Goal: Find specific page/section: Find specific page/section

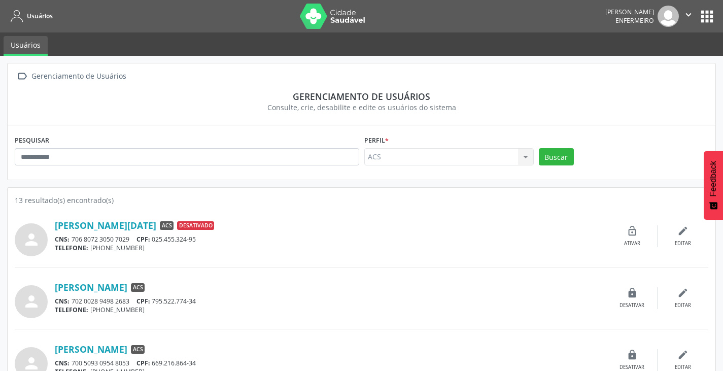
click at [709, 19] on button "apps" at bounding box center [707, 17] width 18 height 18
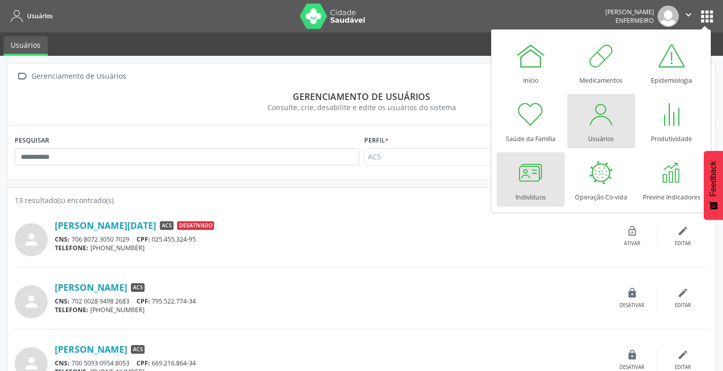
click at [528, 173] on div at bounding box center [530, 172] width 30 height 30
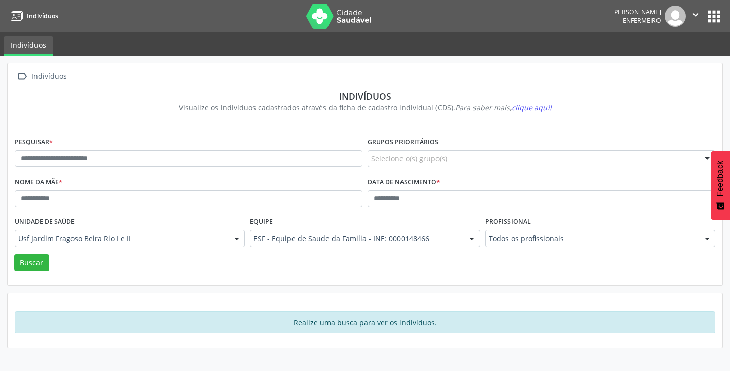
click at [719, 12] on button "apps" at bounding box center [715, 17] width 18 height 18
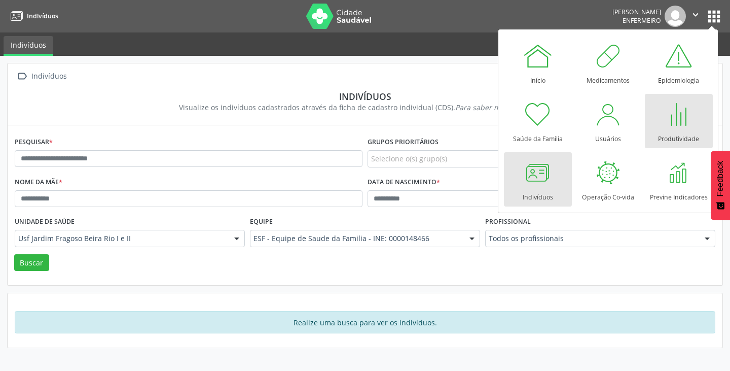
click at [665, 107] on div at bounding box center [679, 114] width 30 height 30
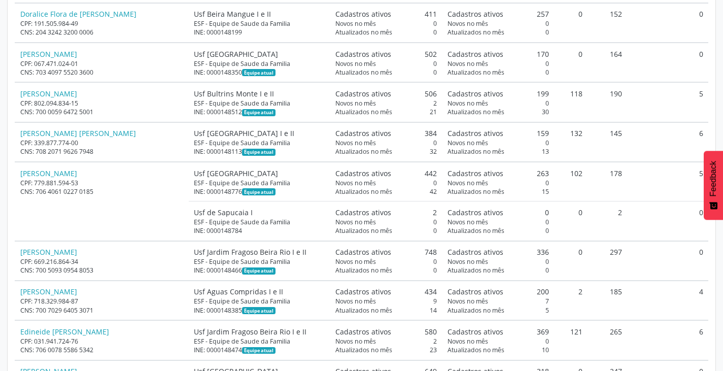
scroll to position [2739, 0]
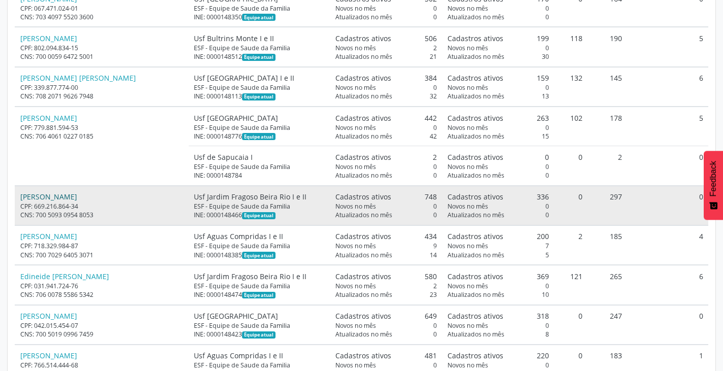
click at [47, 192] on link "[PERSON_NAME]" at bounding box center [48, 197] width 57 height 10
